Goal: Task Accomplishment & Management: Manage account settings

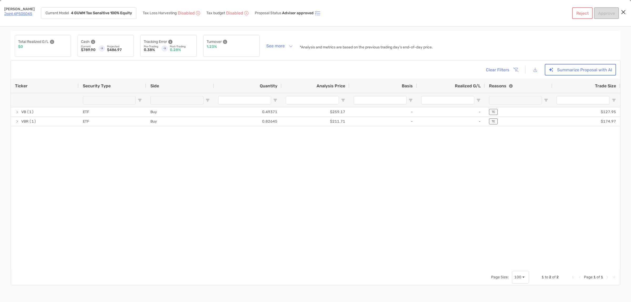
click at [624, 11] on icon "Close modal" at bounding box center [623, 12] width 5 height 6
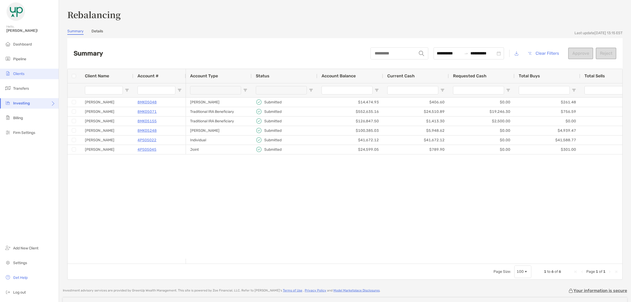
click at [21, 72] on span "Clients" at bounding box center [18, 74] width 11 height 4
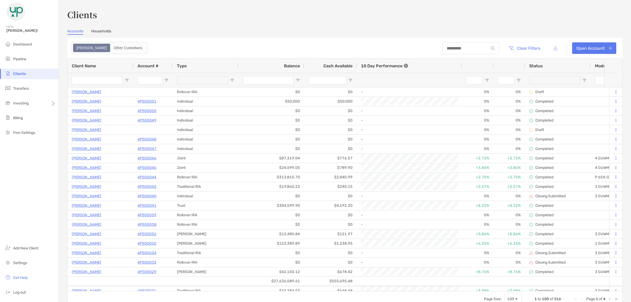
click at [456, 48] on input at bounding box center [466, 48] width 46 height 4
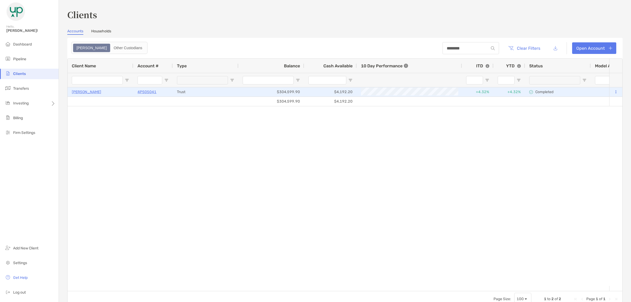
type input "********"
click at [145, 91] on p "4PS05041" at bounding box center [146, 92] width 19 height 7
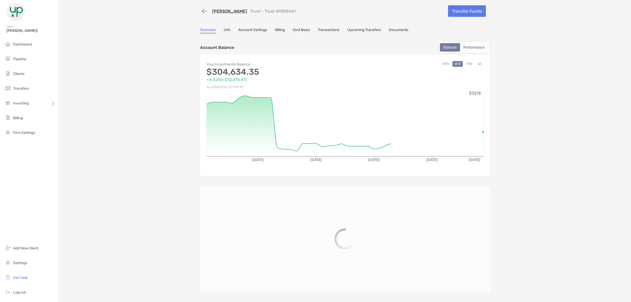
click at [257, 28] on link "Account Settings" at bounding box center [252, 31] width 29 height 6
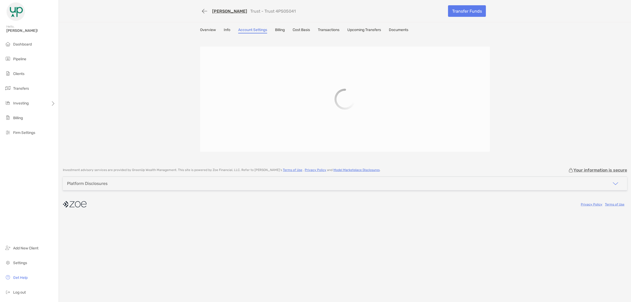
click at [226, 29] on link "Info" at bounding box center [227, 31] width 7 height 6
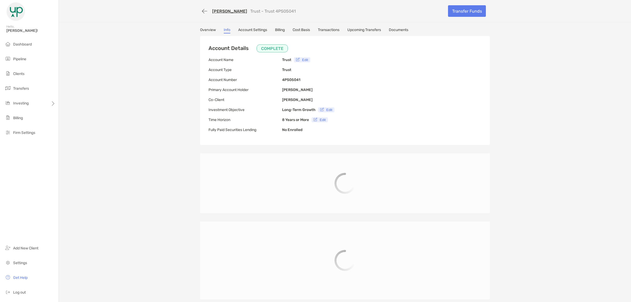
type input "**********"
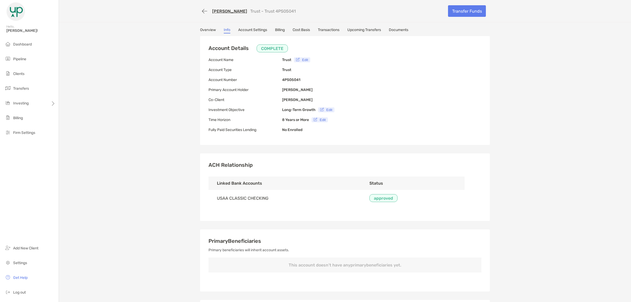
click at [259, 28] on link "Account Settings" at bounding box center [252, 31] width 29 height 6
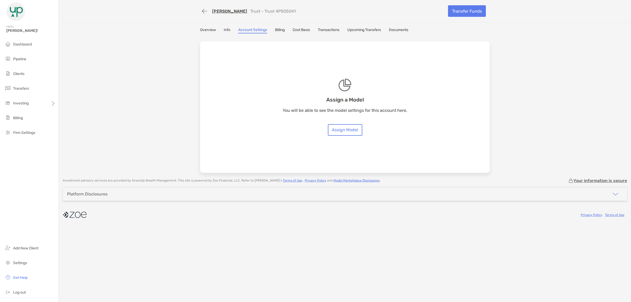
click at [285, 29] on link "Billing" at bounding box center [280, 31] width 10 height 6
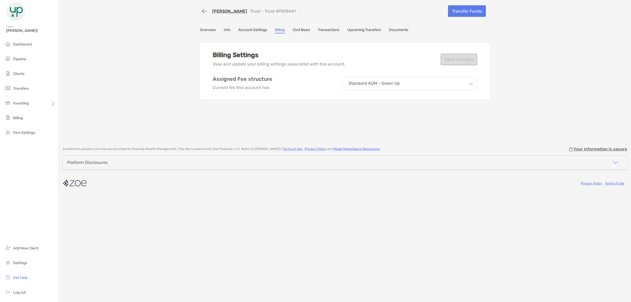
click at [309, 28] on link "Cost Basis" at bounding box center [301, 31] width 17 height 6
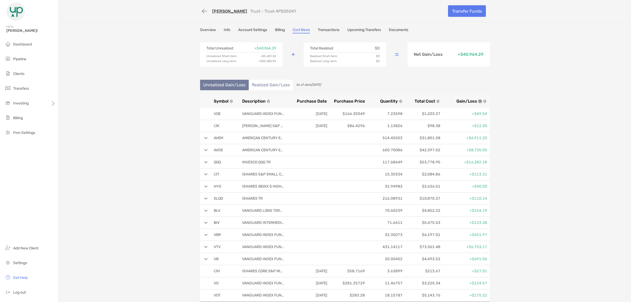
click at [224, 29] on link "Info" at bounding box center [227, 31] width 7 height 6
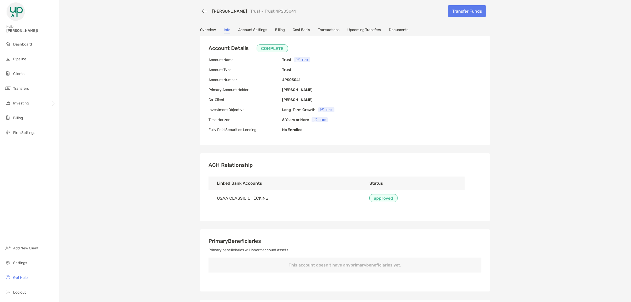
type input "**********"
click at [206, 31] on link "Overview" at bounding box center [208, 31] width 16 height 6
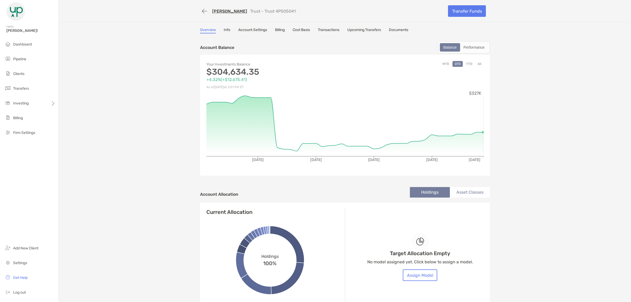
click at [324, 28] on link "Transactions" at bounding box center [329, 31] width 22 height 6
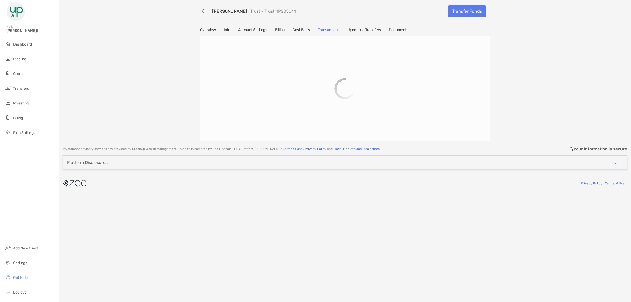
click at [324, 28] on link "Transactions" at bounding box center [329, 31] width 22 height 6
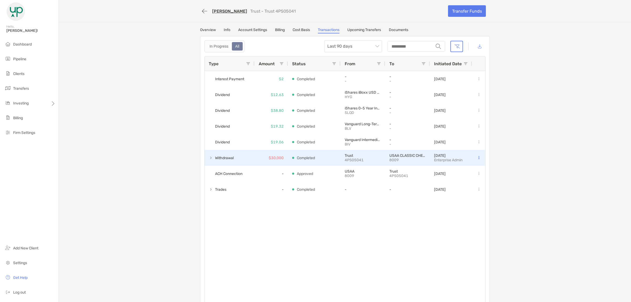
click at [209, 155] on span at bounding box center [211, 158] width 4 height 9
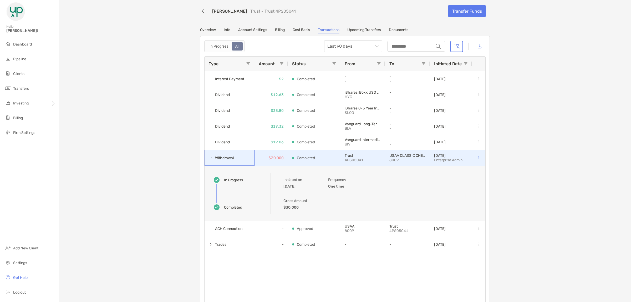
click at [209, 155] on span at bounding box center [211, 158] width 4 height 9
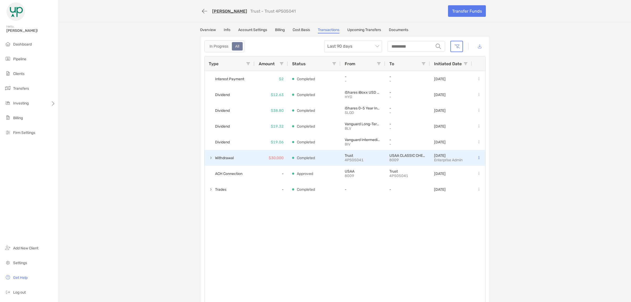
drag, startPoint x: 209, startPoint y: 155, endPoint x: 138, endPoint y: 159, distance: 70.9
click at [138, 159] on div "[PERSON_NAME] Trust - Trust 4PS05041 Transfer Funds Overview Info Account Setti…" at bounding box center [345, 155] width 572 height 310
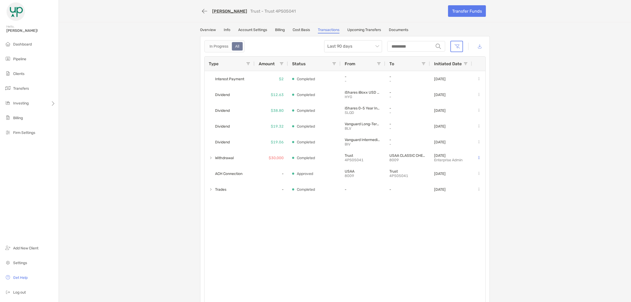
click at [232, 46] on div "All" at bounding box center [237, 46] width 10 height 7
click at [333, 44] on span "Last 90 days" at bounding box center [353, 46] width 52 height 12
click at [332, 103] on div "All time" at bounding box center [350, 104] width 49 height 7
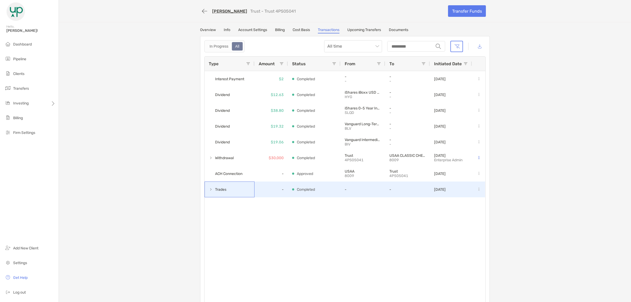
click at [210, 188] on span at bounding box center [211, 189] width 4 height 4
